Goal: Navigation & Orientation: Find specific page/section

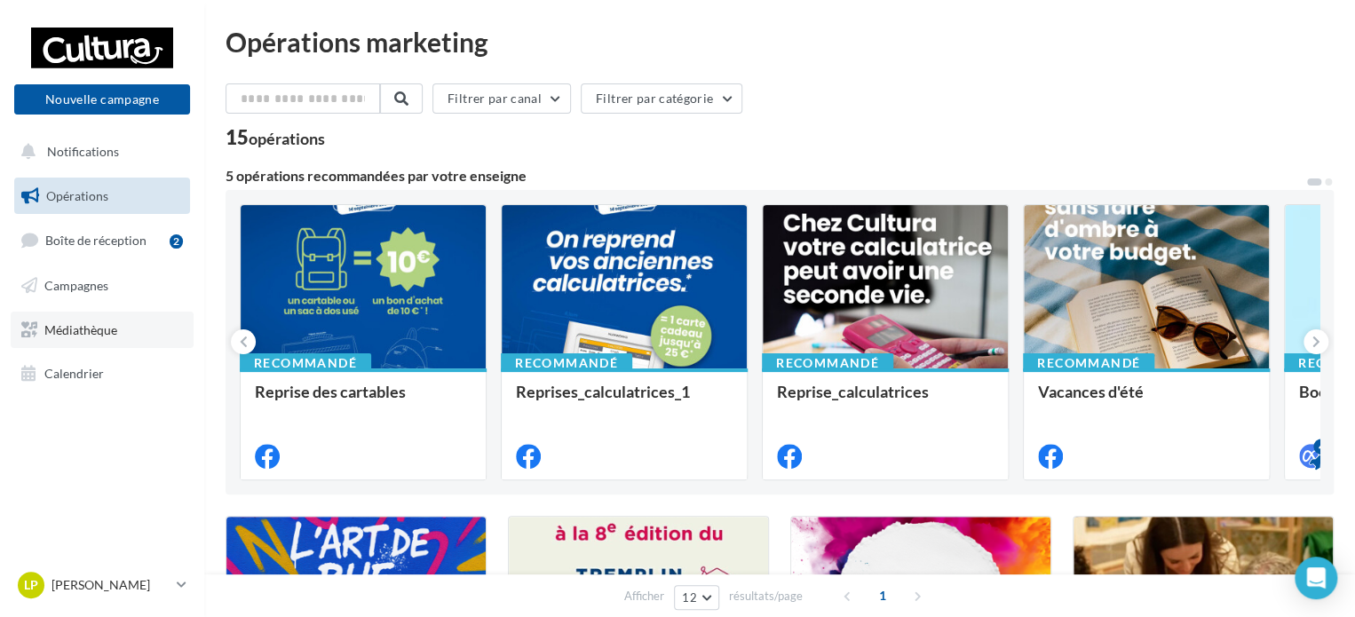
click at [75, 329] on span "Médiathèque" at bounding box center [80, 328] width 73 height 15
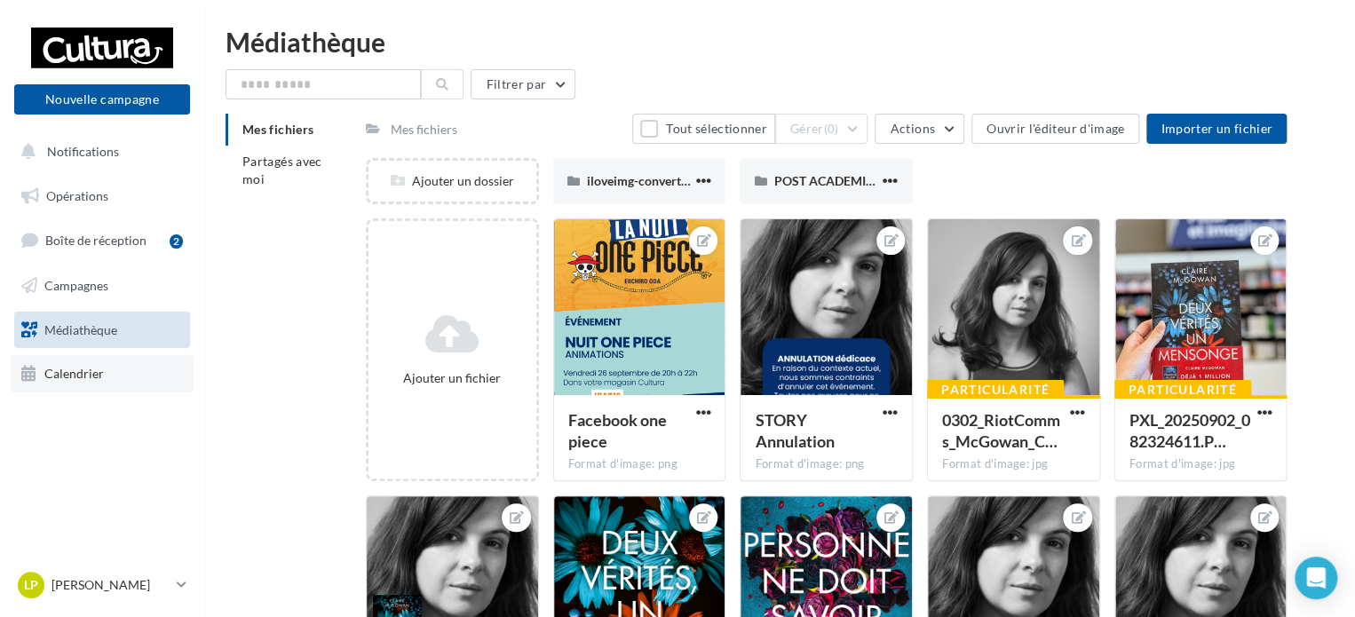
click at [95, 368] on span "Calendrier" at bounding box center [74, 373] width 60 height 15
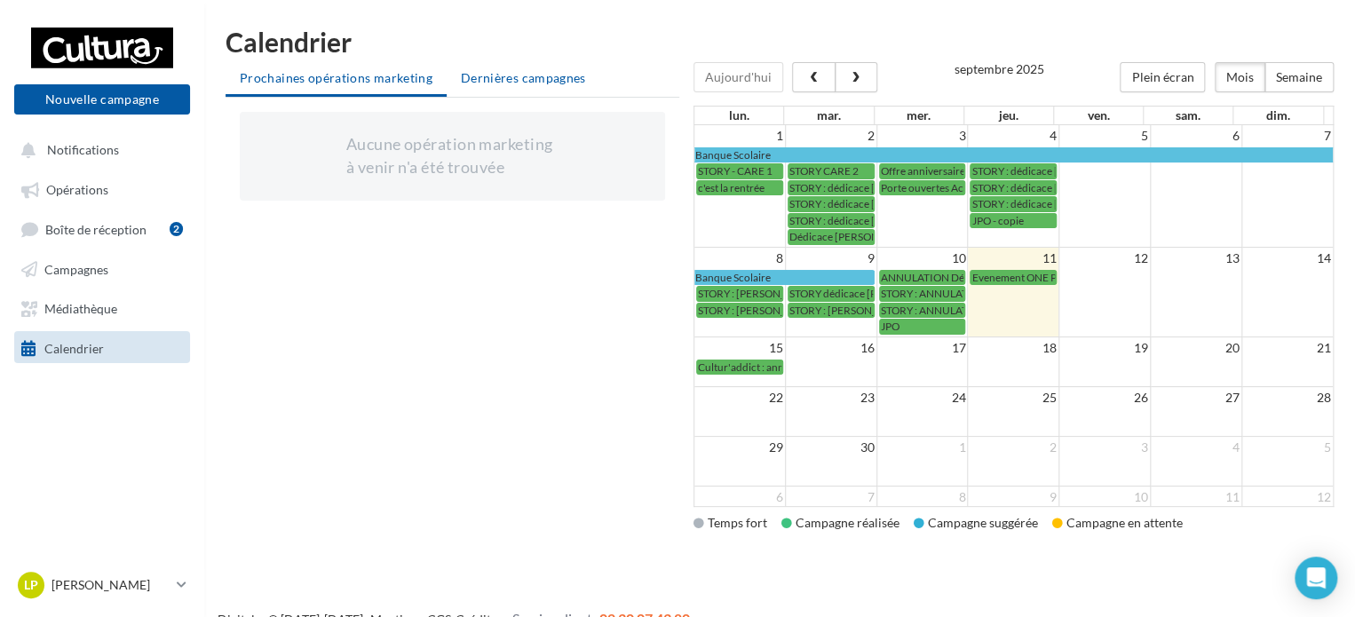
click at [512, 79] on span "Dernières campagnes" at bounding box center [523, 77] width 125 height 15
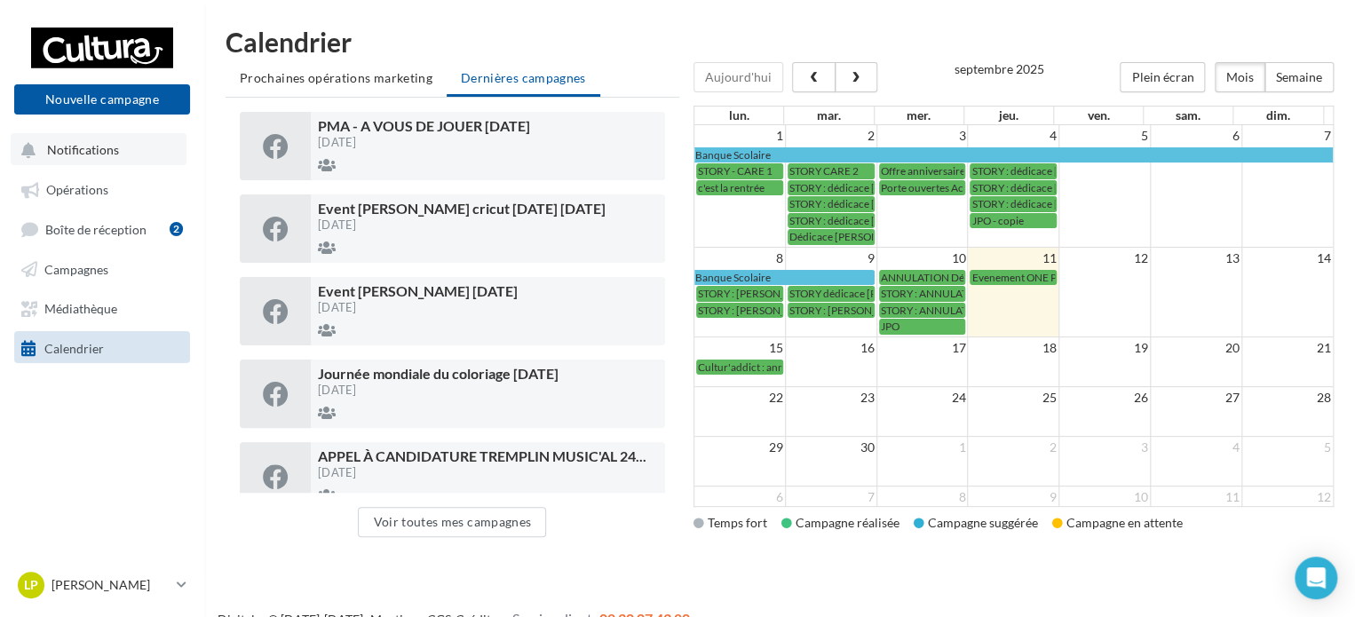
click at [67, 150] on span "Notifications" at bounding box center [83, 149] width 72 height 15
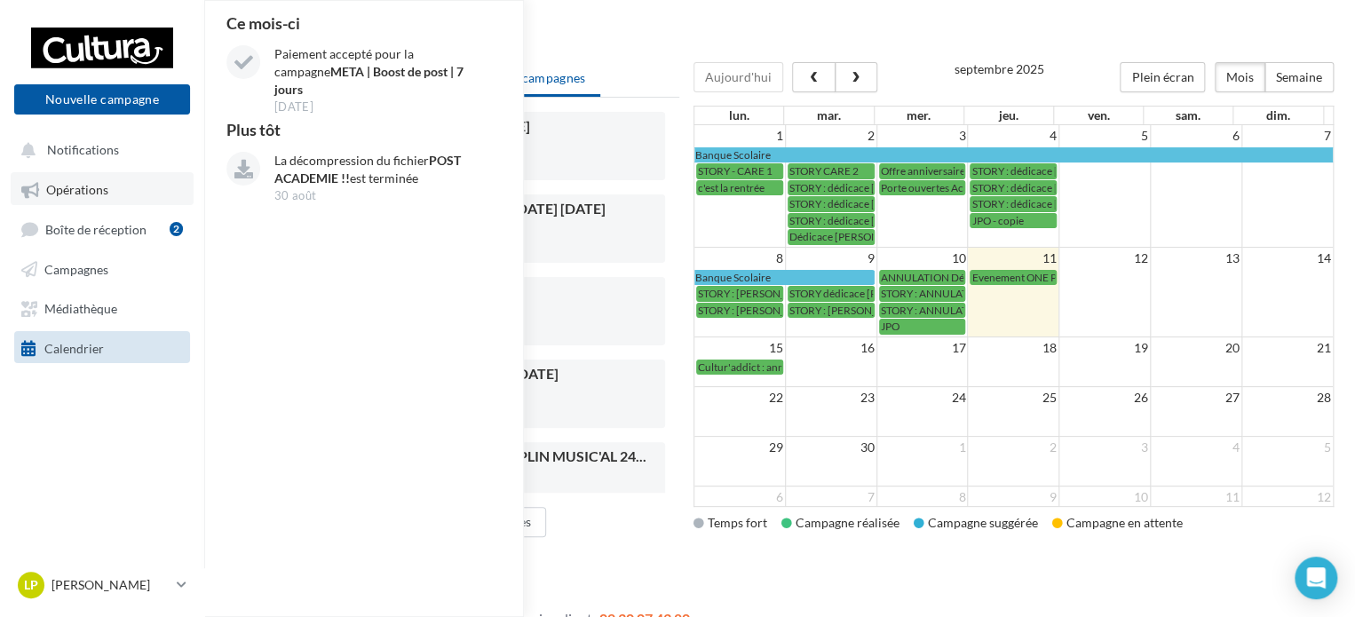
click at [106, 187] on span "Opérations" at bounding box center [77, 189] width 62 height 15
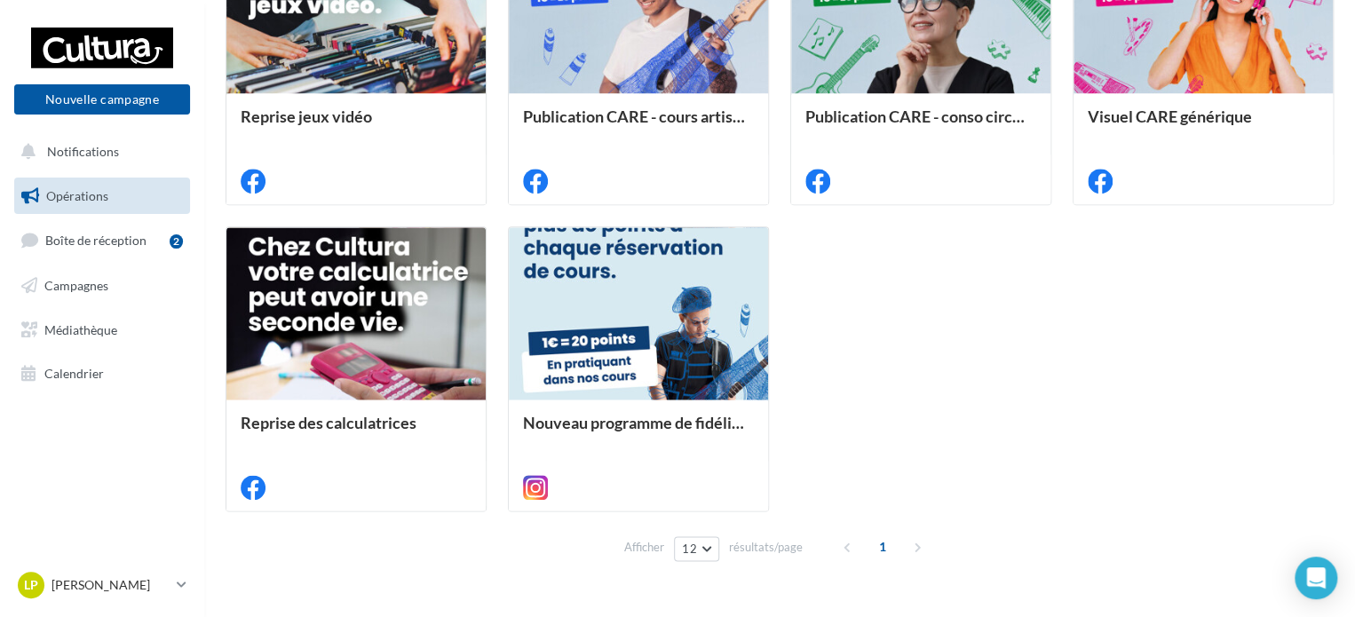
scroll to position [944, 0]
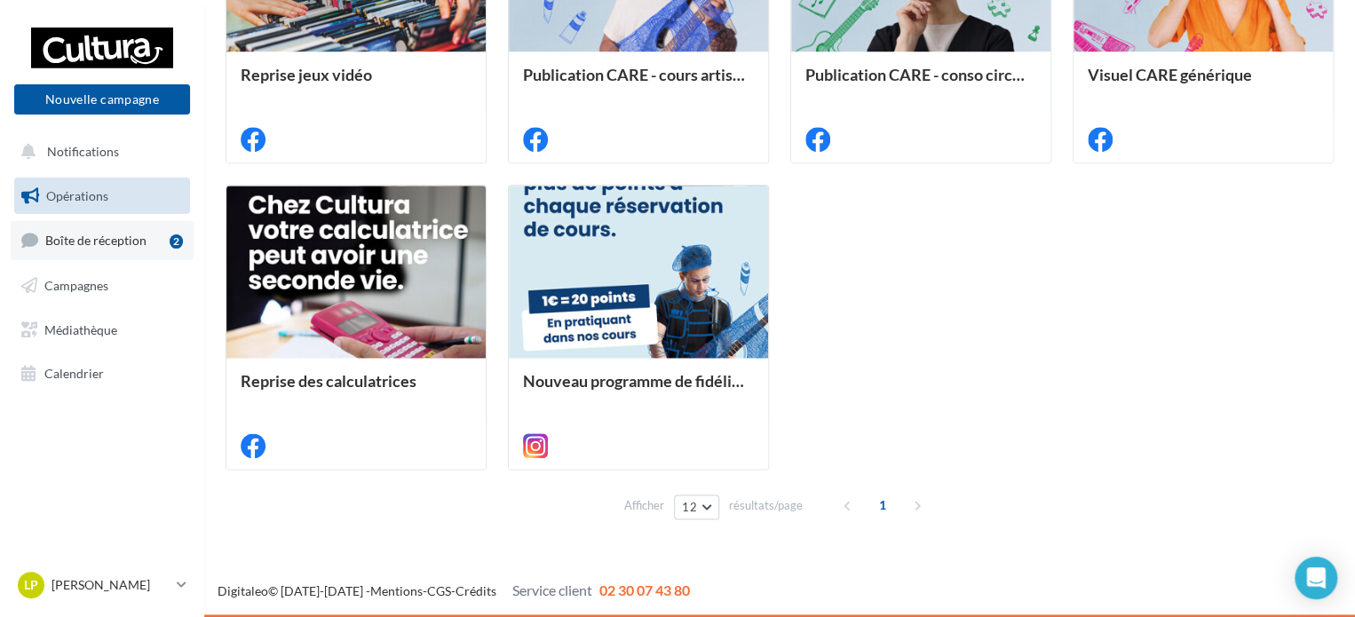
click at [91, 244] on span "Boîte de réception" at bounding box center [95, 240] width 101 height 15
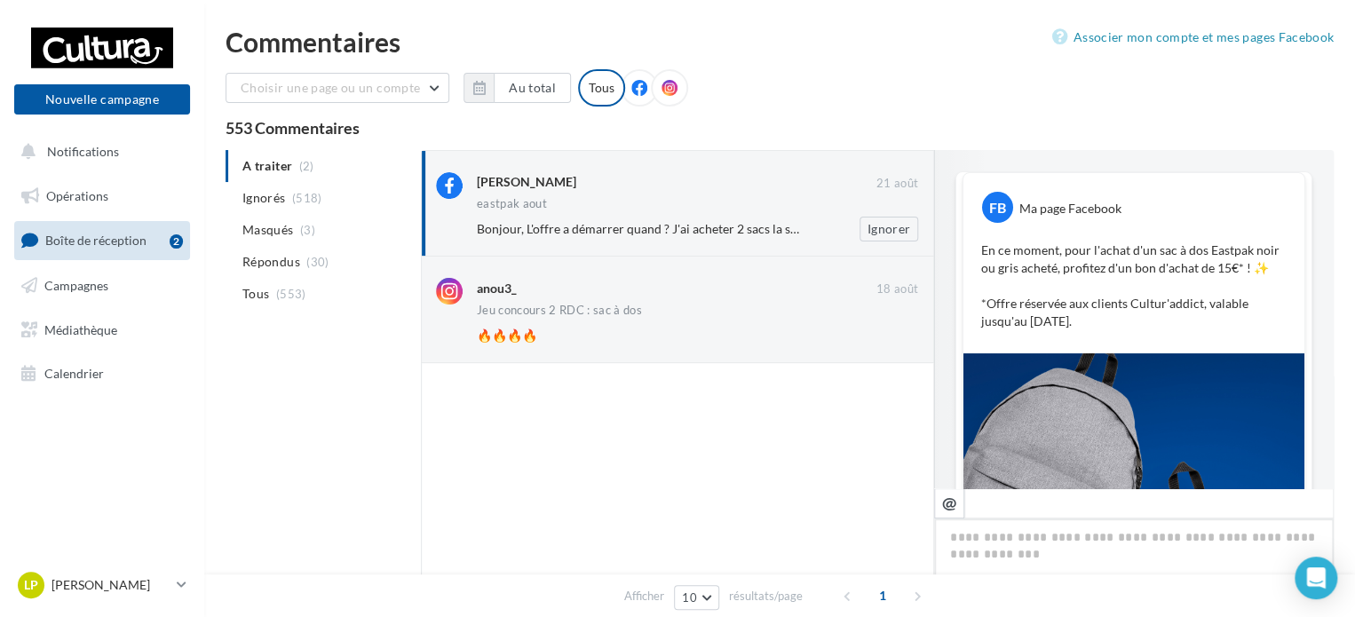
scroll to position [466, 0]
